Goal: Transaction & Acquisition: Purchase product/service

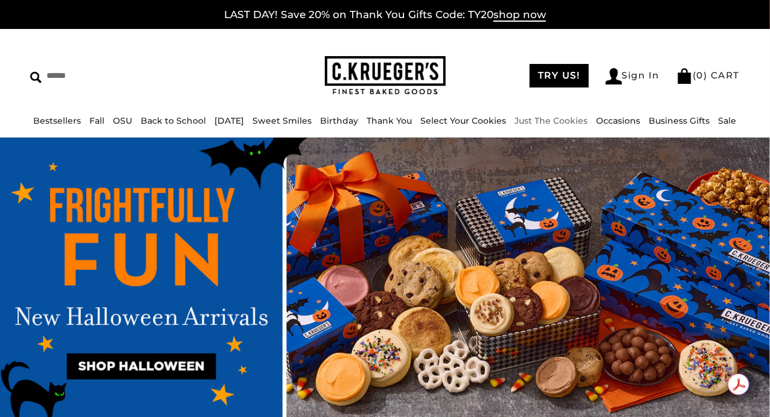
click at [550, 123] on link "Just The Cookies" at bounding box center [551, 120] width 73 height 11
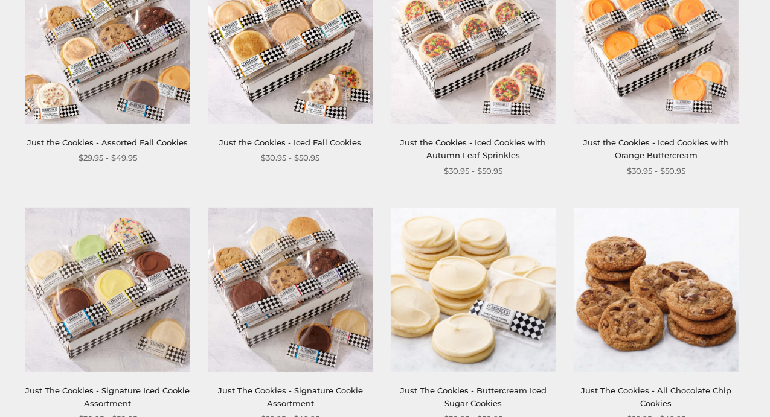
scroll to position [394, 0]
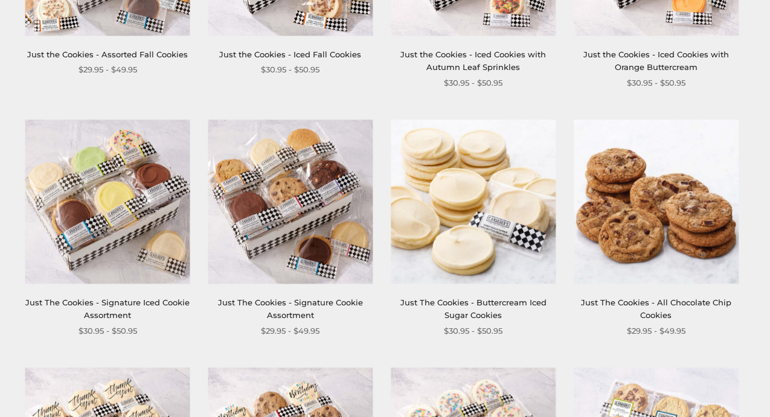
click at [657, 212] on img at bounding box center [655, 202] width 165 height 165
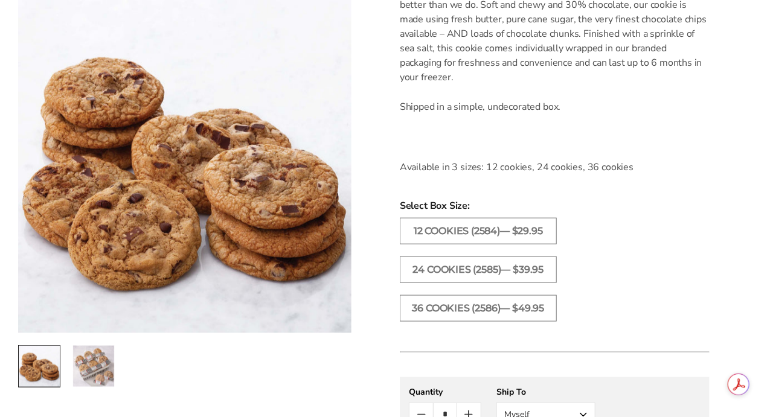
scroll to position [428, 0]
click at [625, 256] on ul "12 COOKIES (2584)— $29.95 24 COOKIES (2585)— $39.95 36 COOKIES (2586)— $49.95" at bounding box center [555, 274] width 322 height 116
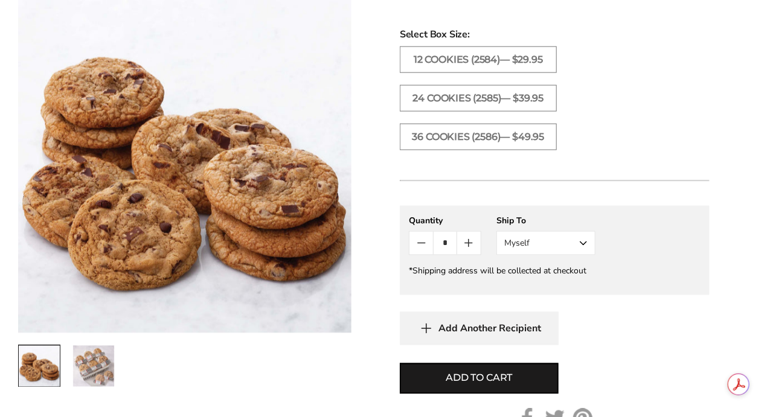
scroll to position [607, 0]
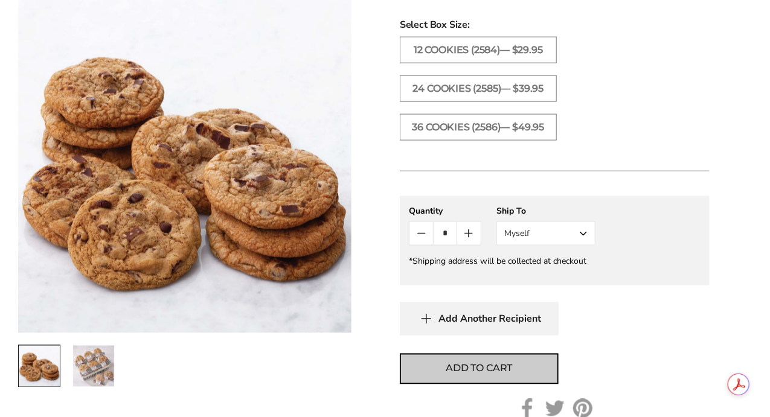
click at [467, 369] on span "Add to cart" at bounding box center [478, 369] width 66 height 14
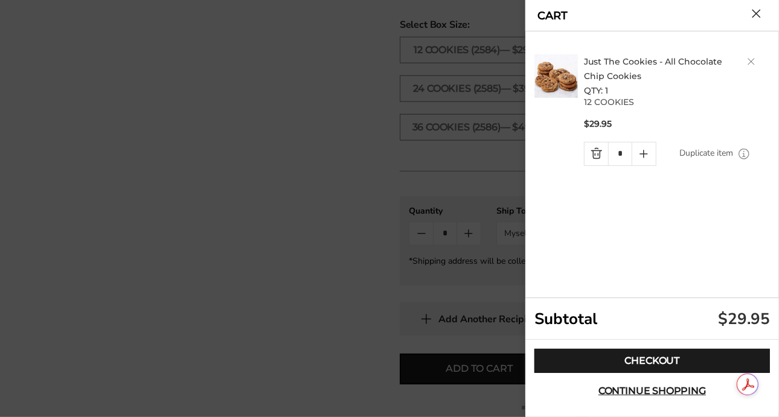
click at [755, 11] on button "Close cart" at bounding box center [755, 13] width 9 height 9
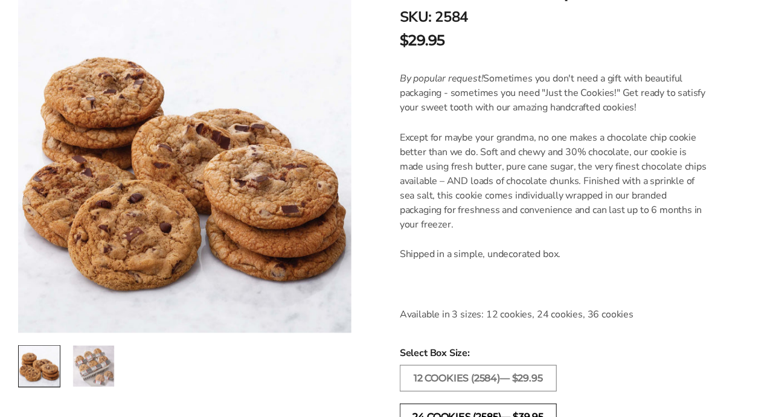
scroll to position [0, 0]
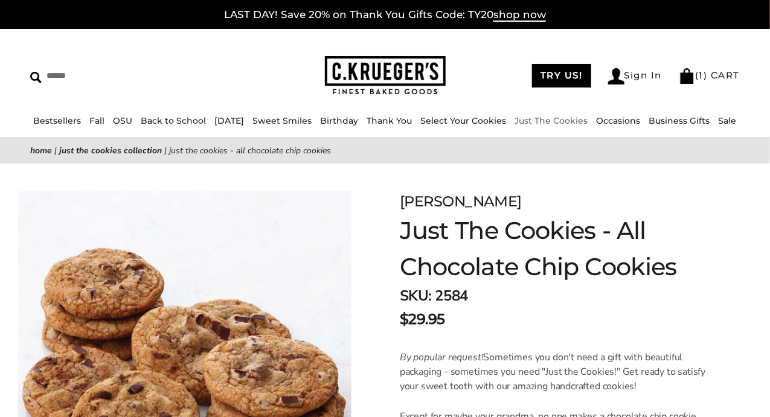
click at [549, 118] on link "Just The Cookies" at bounding box center [551, 120] width 73 height 11
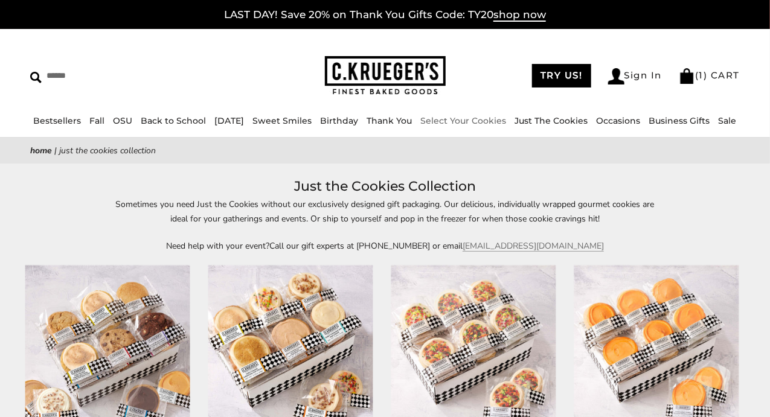
click at [483, 123] on link "Select Your Cookies" at bounding box center [464, 120] width 86 height 11
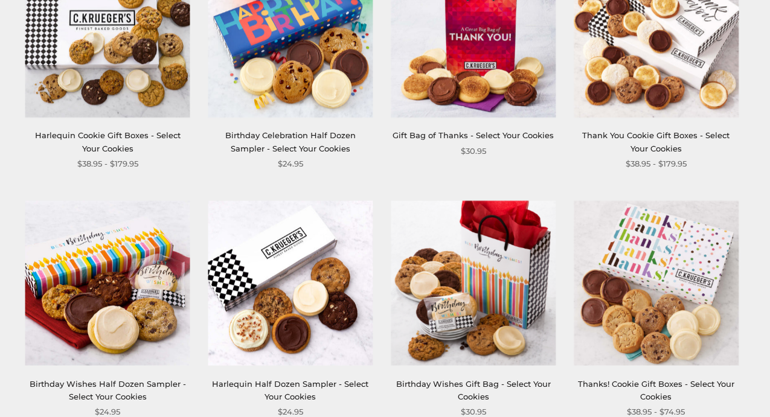
scroll to position [1309, 0]
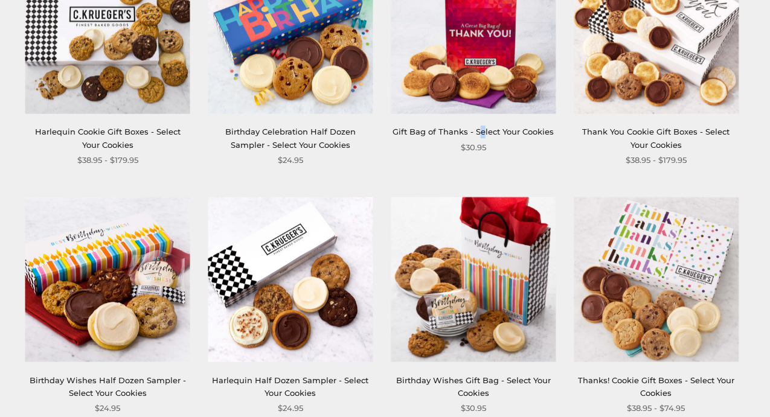
drag, startPoint x: 0, startPoint y: 0, endPoint x: 481, endPoint y: 132, distance: 498.9
click at [481, 132] on div "Gift Bag of Thanks - Select Your Cookies $30.95" at bounding box center [473, 51] width 165 height 205
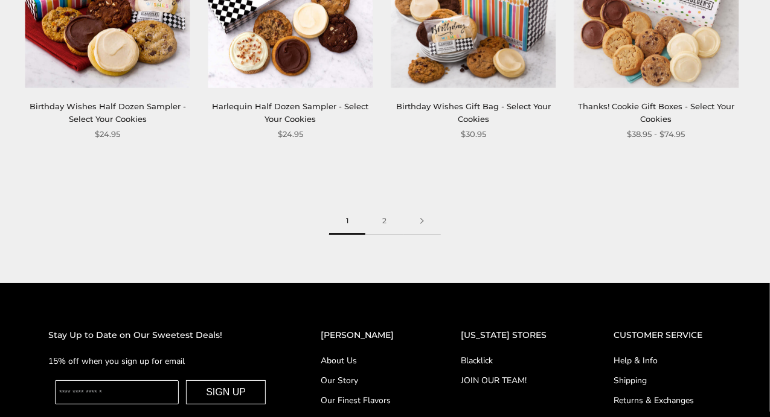
scroll to position [1601, 0]
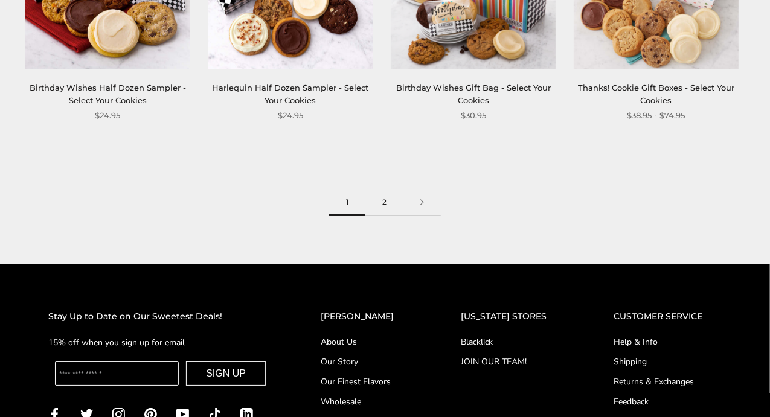
click at [389, 205] on link "2" at bounding box center [384, 202] width 38 height 27
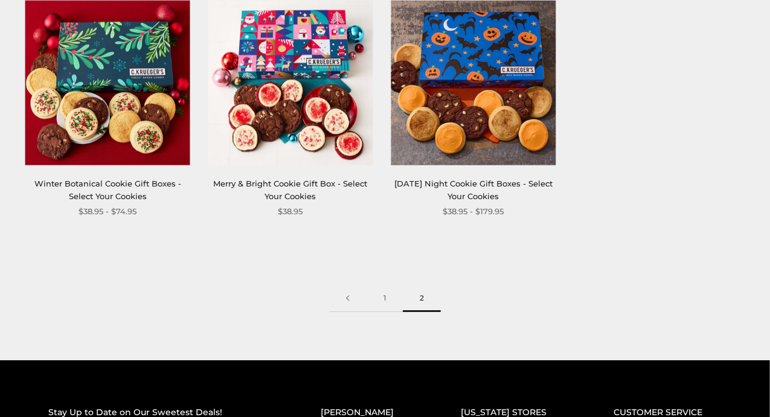
scroll to position [1505, 0]
click at [387, 296] on link "1" at bounding box center [384, 298] width 36 height 27
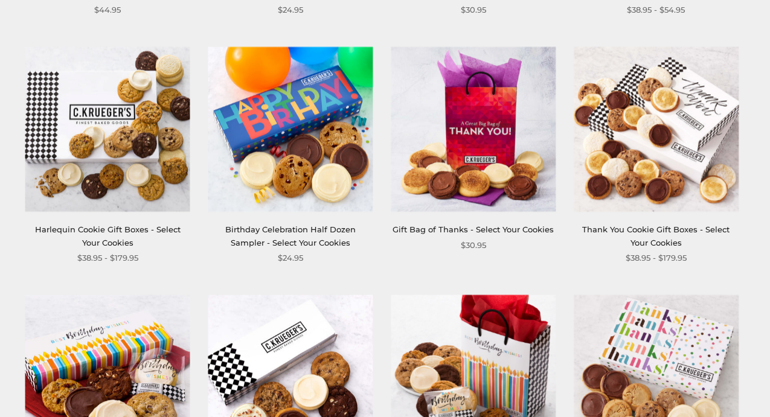
scroll to position [1292, 0]
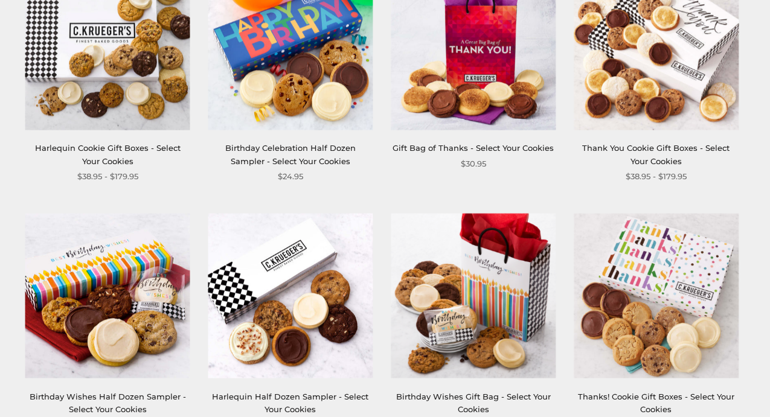
click at [82, 77] on img at bounding box center [107, 48] width 165 height 165
